Goal: Task Accomplishment & Management: Manage account settings

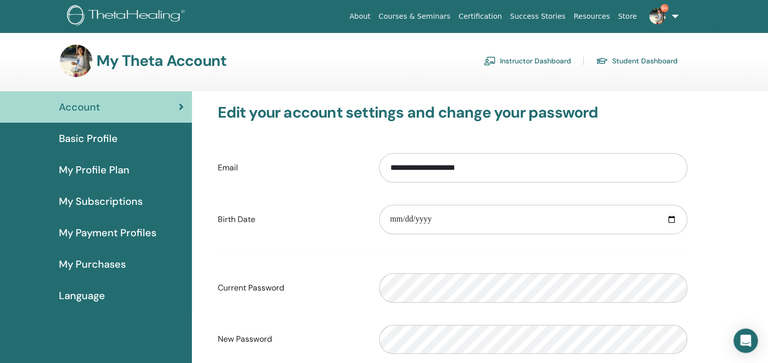
click at [519, 58] on link "Instructor Dashboard" at bounding box center [527, 61] width 87 height 16
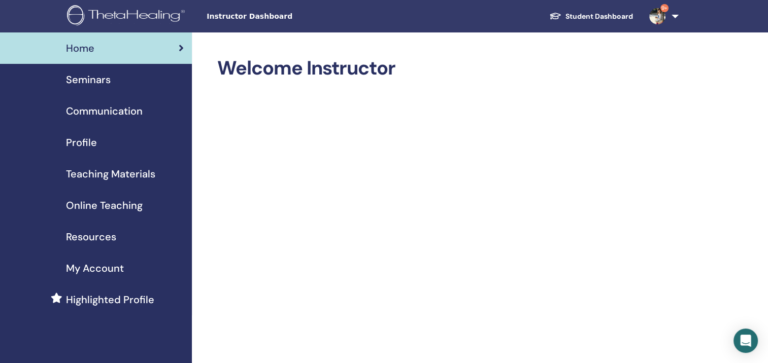
click at [102, 77] on span "Seminars" at bounding box center [88, 79] width 45 height 15
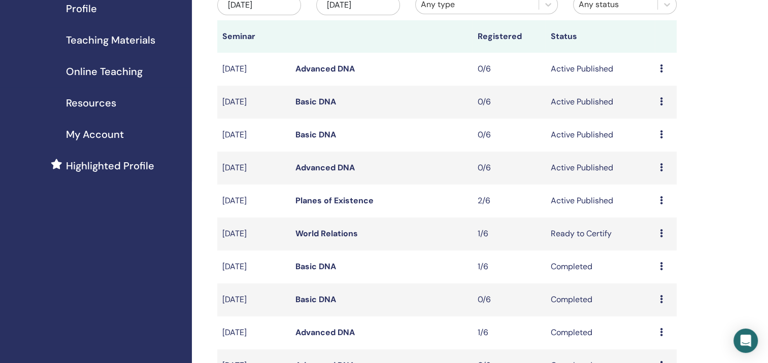
scroll to position [137, 0]
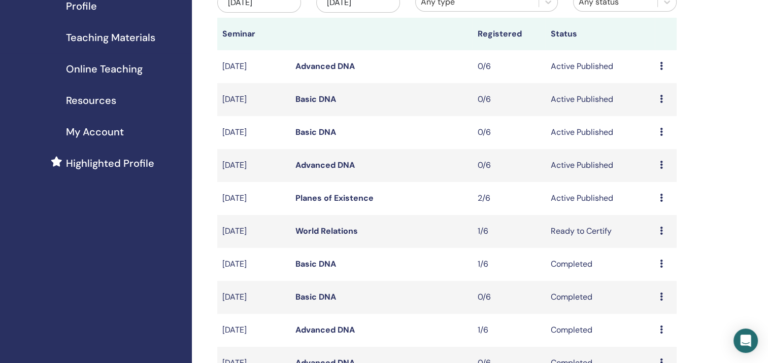
click at [659, 198] on td "Preview Edit Attendees Cancel" at bounding box center [666, 198] width 22 height 33
click at [660, 198] on icon at bounding box center [661, 198] width 3 height 8
click at [657, 236] on link "Attendees" at bounding box center [653, 237] width 39 height 11
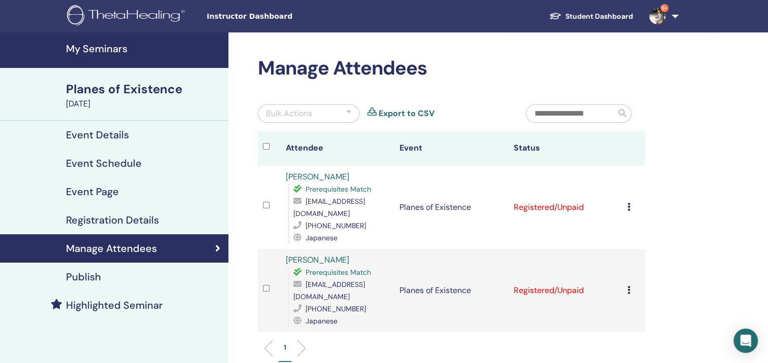
click at [629, 292] on icon at bounding box center [628, 290] width 3 height 8
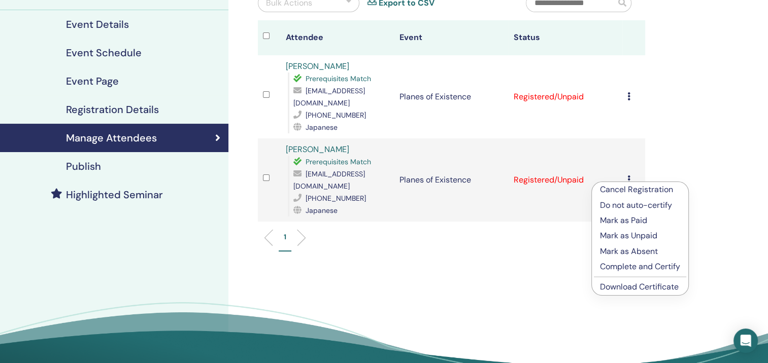
scroll to position [112, 0]
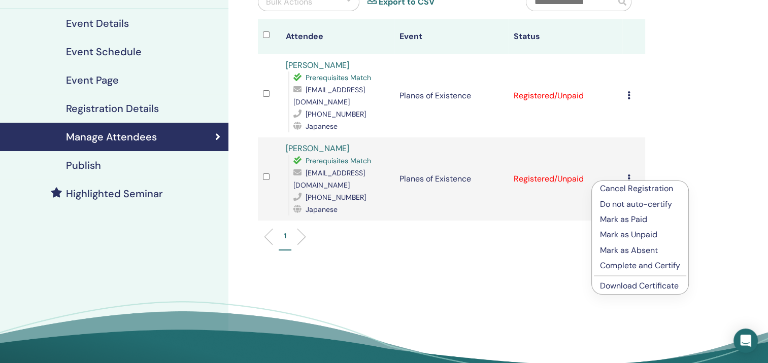
click at [663, 290] on link "Download Certificate" at bounding box center [639, 286] width 79 height 11
